Goal: Transaction & Acquisition: Book appointment/travel/reservation

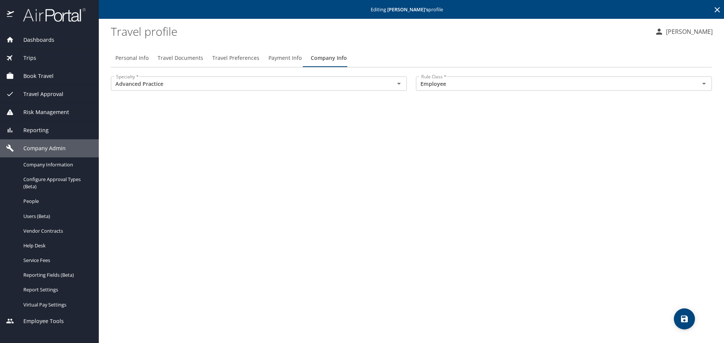
click at [31, 39] on span "Dashboards" at bounding box center [34, 40] width 40 height 8
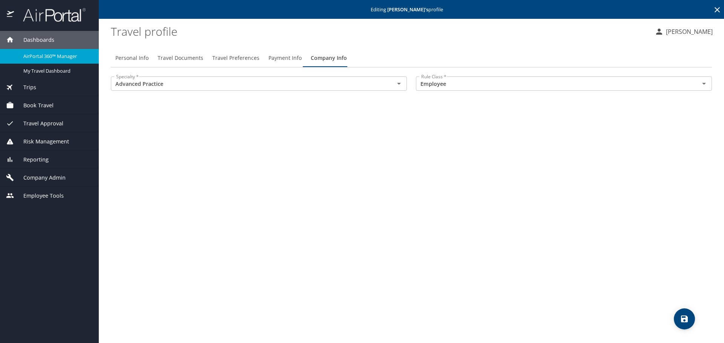
click at [37, 89] on div "Trips" at bounding box center [49, 87] width 87 height 8
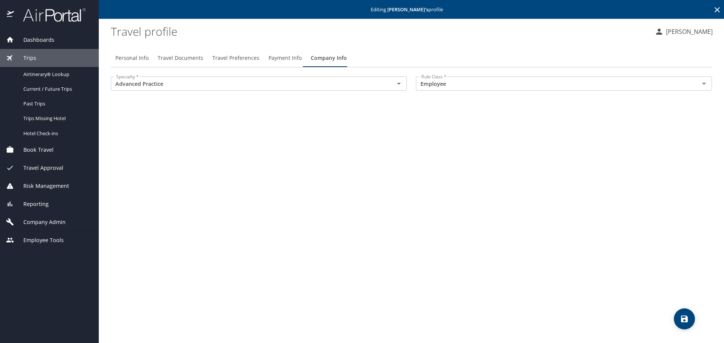
click at [31, 148] on span "Book Travel" at bounding box center [34, 150] width 40 height 8
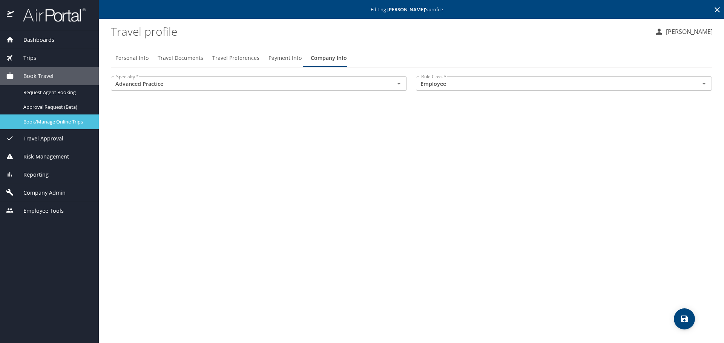
click at [65, 120] on span "Book/Manage Online Trips" at bounding box center [56, 121] width 66 height 7
click at [57, 125] on span "Book/Manage Online Trips" at bounding box center [56, 121] width 66 height 7
